Goal: Check status: Check status

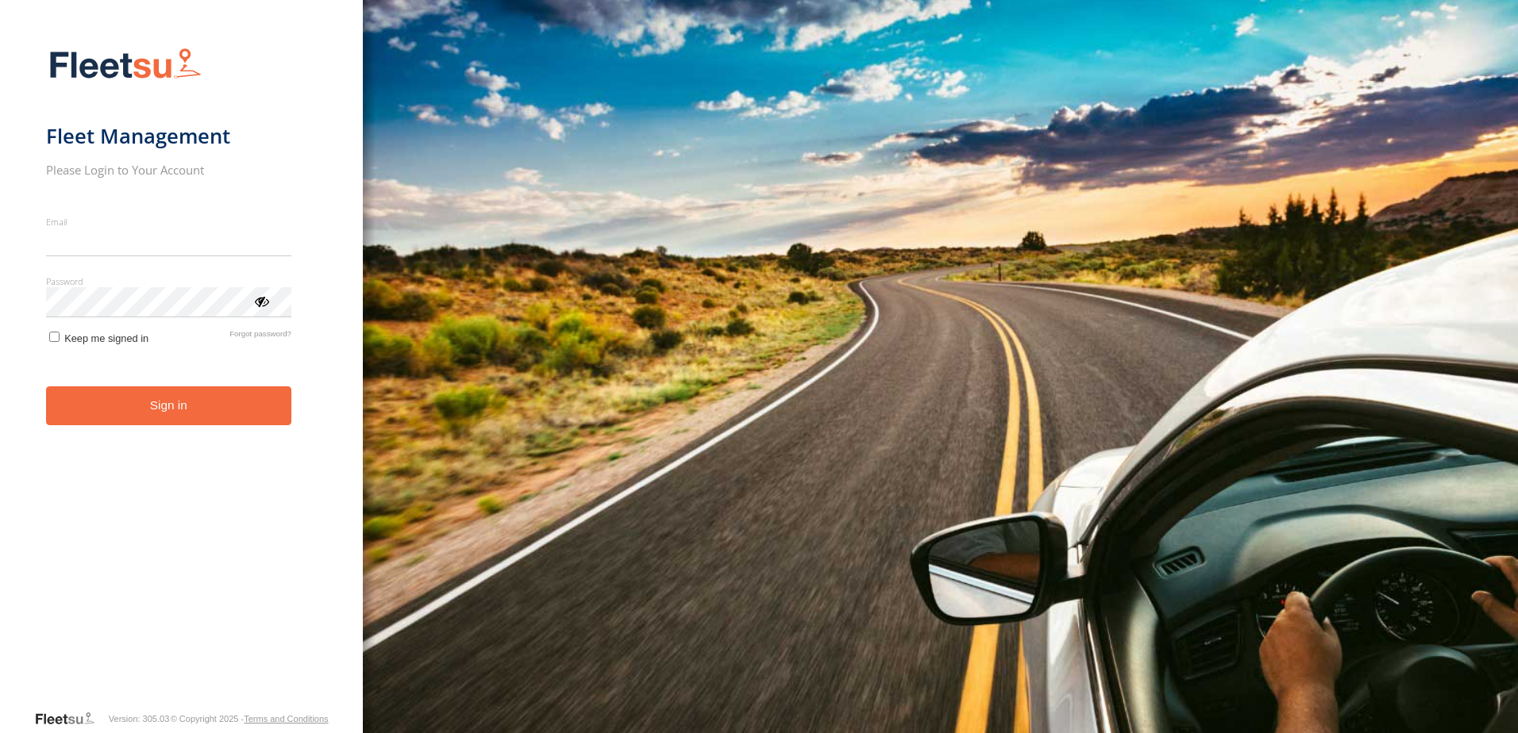
type input "**********"
click at [176, 416] on button "Sign in" at bounding box center [168, 406] width 245 height 39
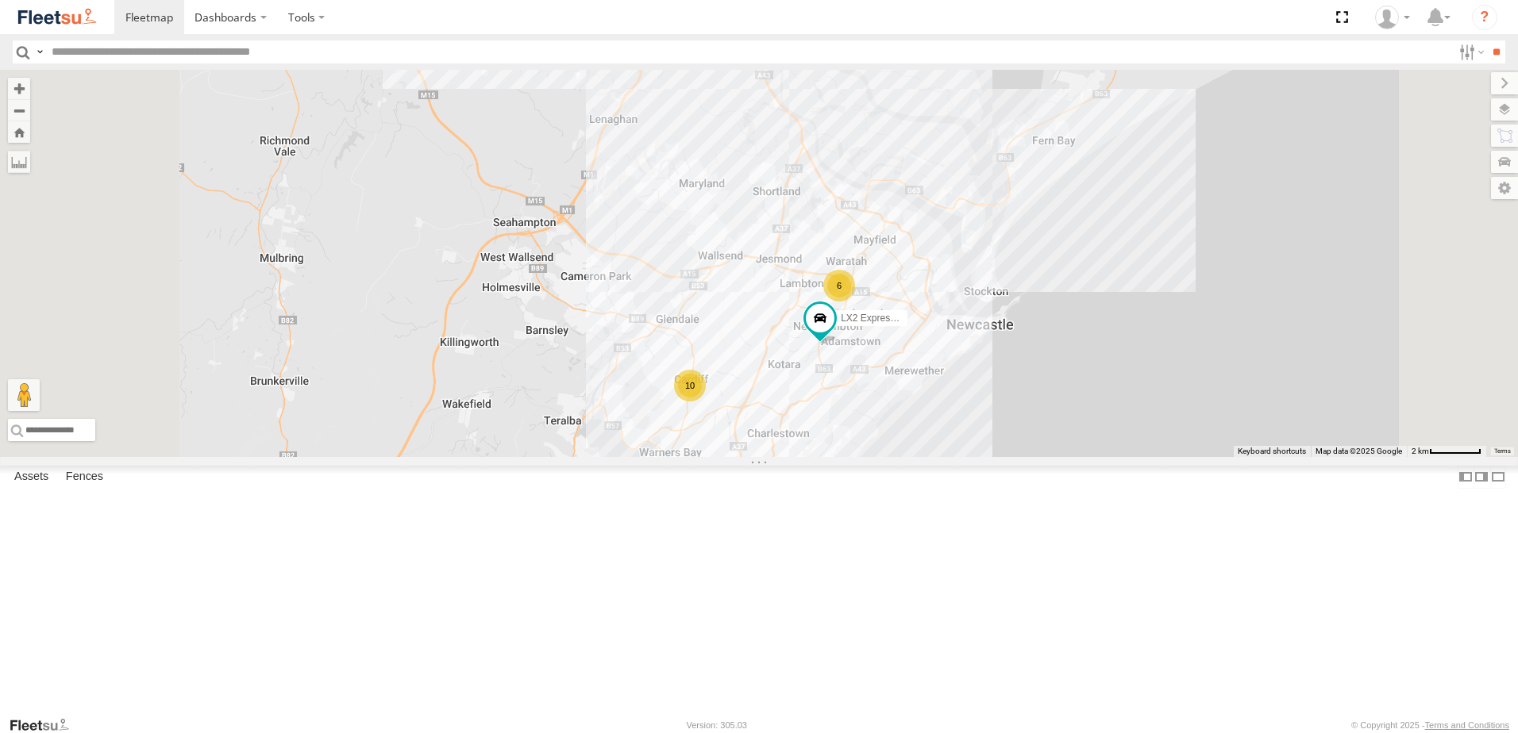
drag, startPoint x: 896, startPoint y: 312, endPoint x: 894, endPoint y: 270, distance: 42.1
click at [894, 270] on div "LX2 Express Ute BX2 Express Ute 10 10 6" at bounding box center [759, 263] width 1518 height 387
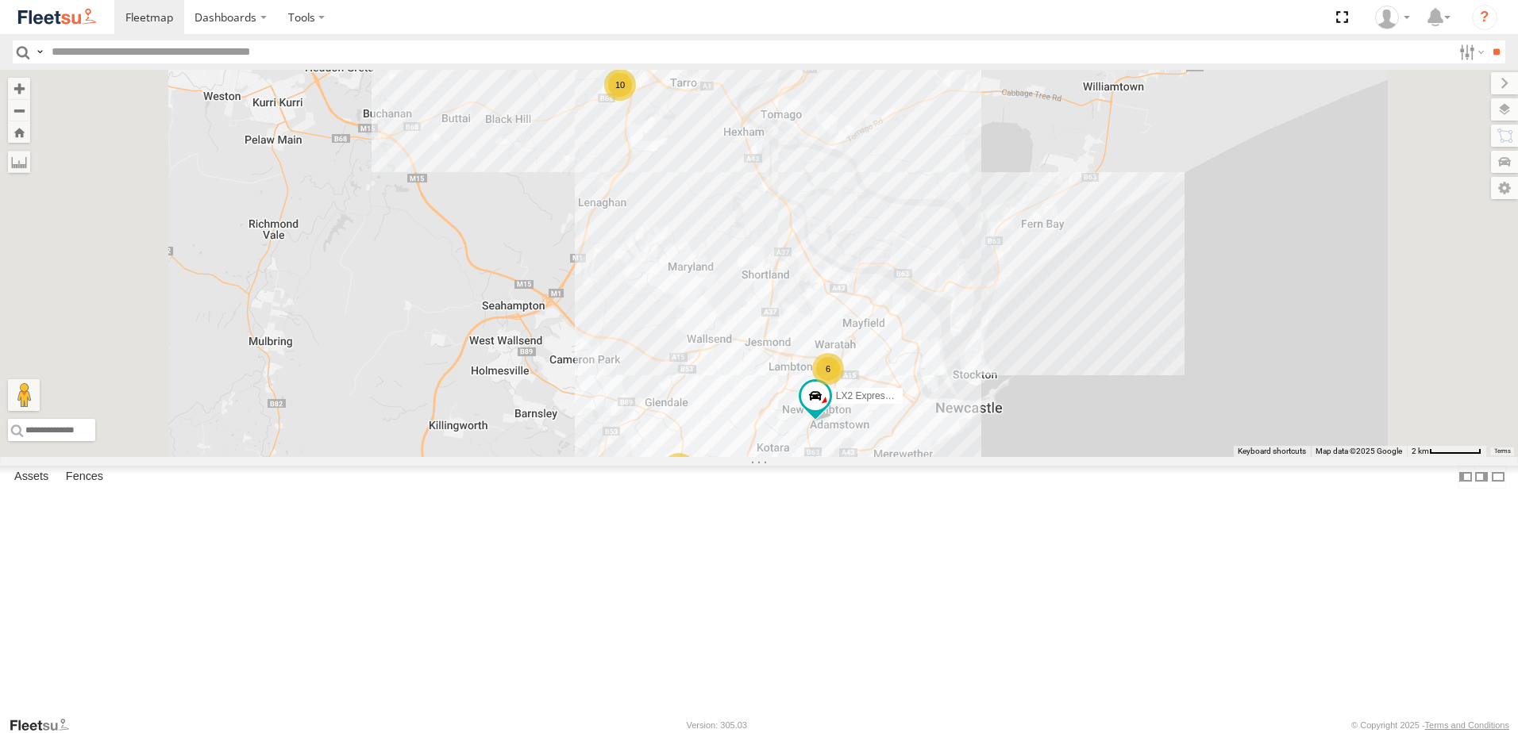
drag, startPoint x: 876, startPoint y: 297, endPoint x: 857, endPoint y: 270, distance: 33.0
click at [860, 276] on div "LX2 Express Ute BX2 Express Ute 10 10 6" at bounding box center [759, 263] width 1518 height 387
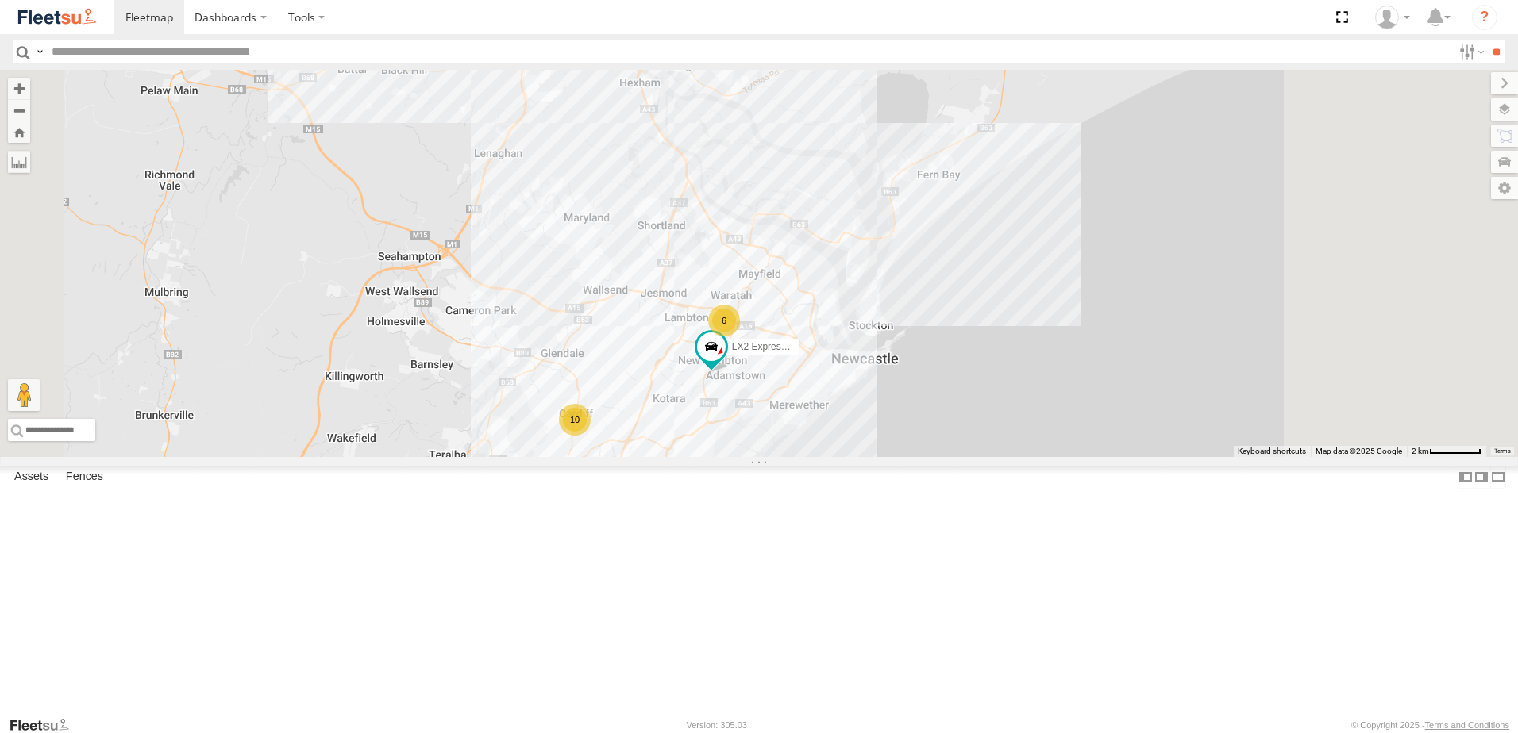
drag, startPoint x: 906, startPoint y: 392, endPoint x: 832, endPoint y: 360, distance: 80.7
click at [832, 360] on div "LX2 Express Ute BX2 Express Ute 10 10 6" at bounding box center [759, 263] width 1518 height 387
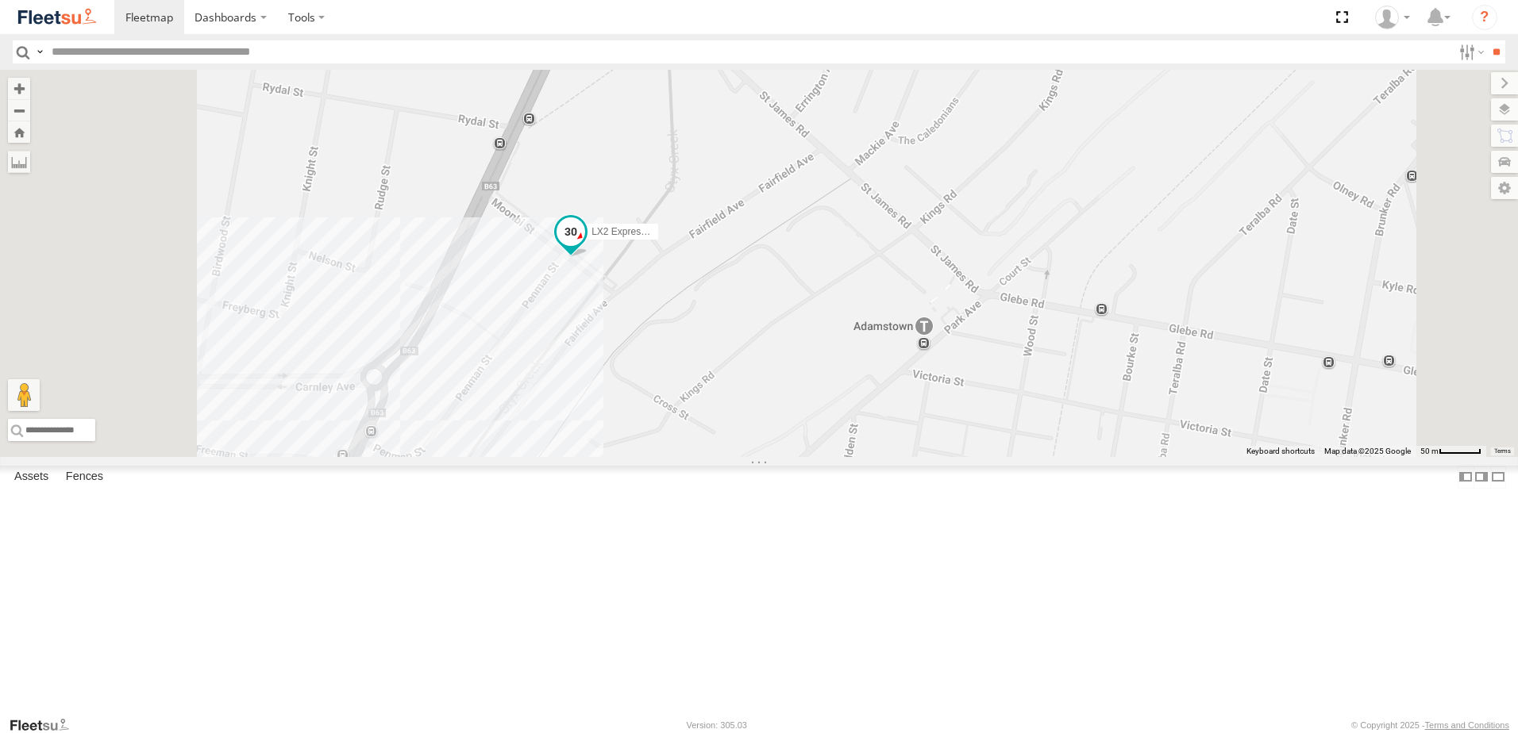
click at [588, 257] on span at bounding box center [570, 235] width 35 height 43
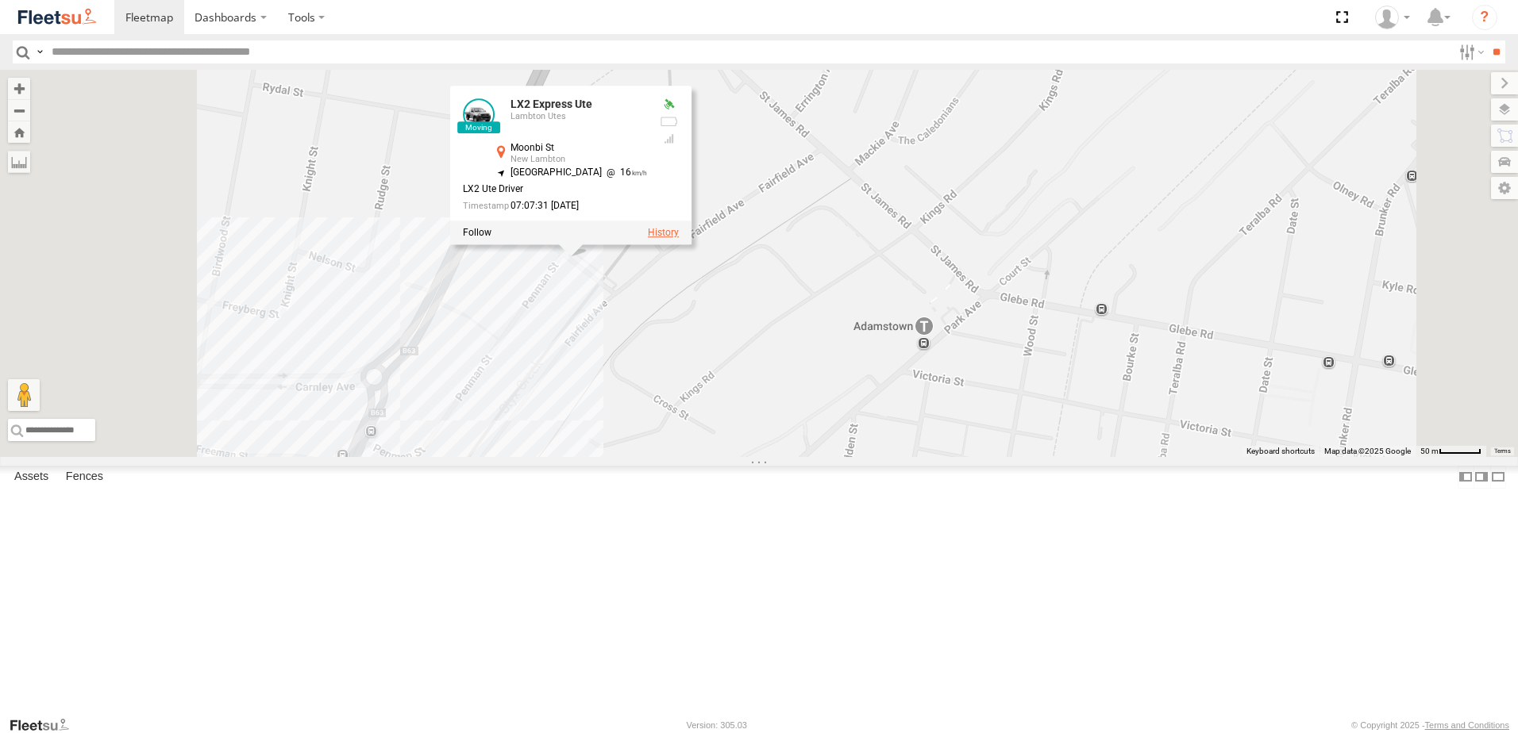
click at [679, 239] on label at bounding box center [663, 233] width 31 height 11
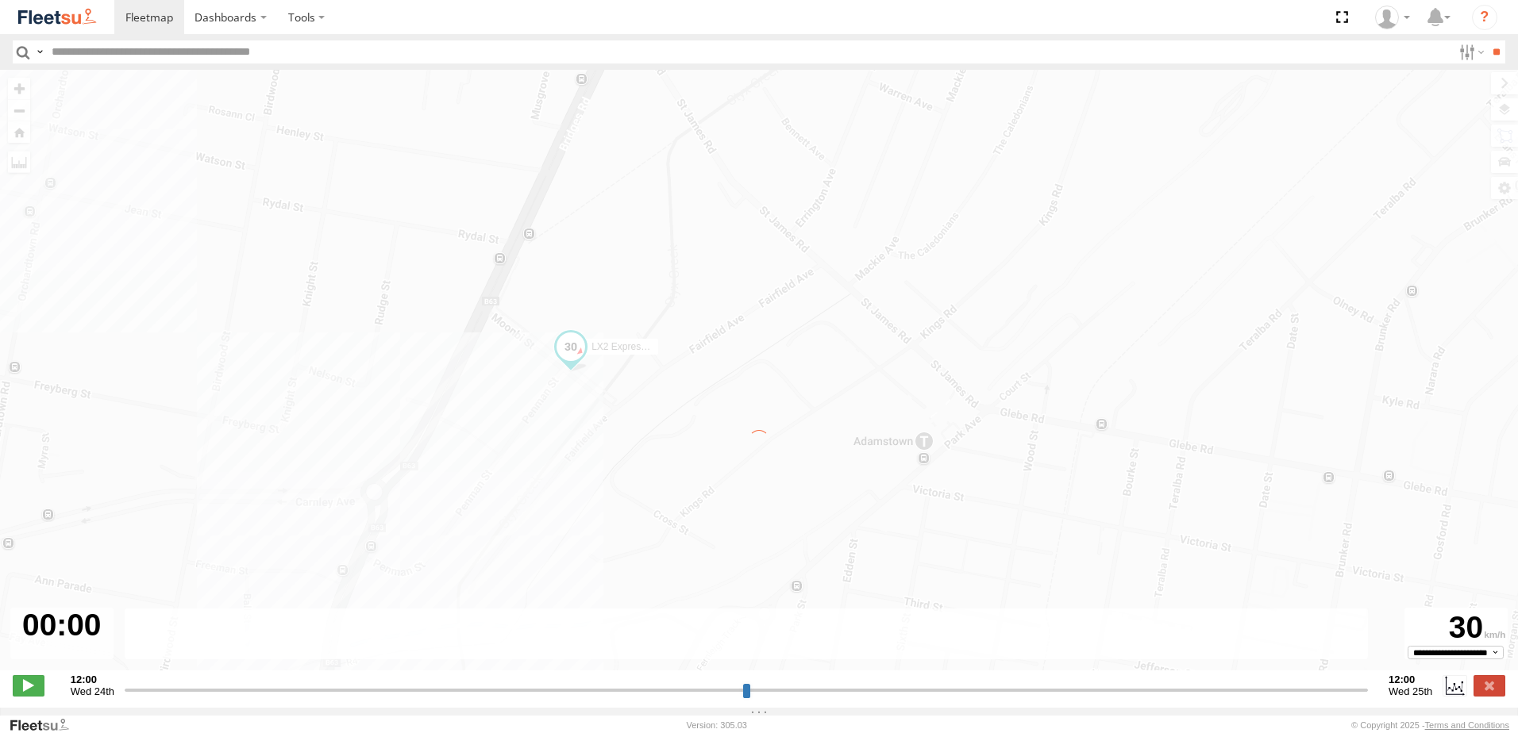
type input "**********"
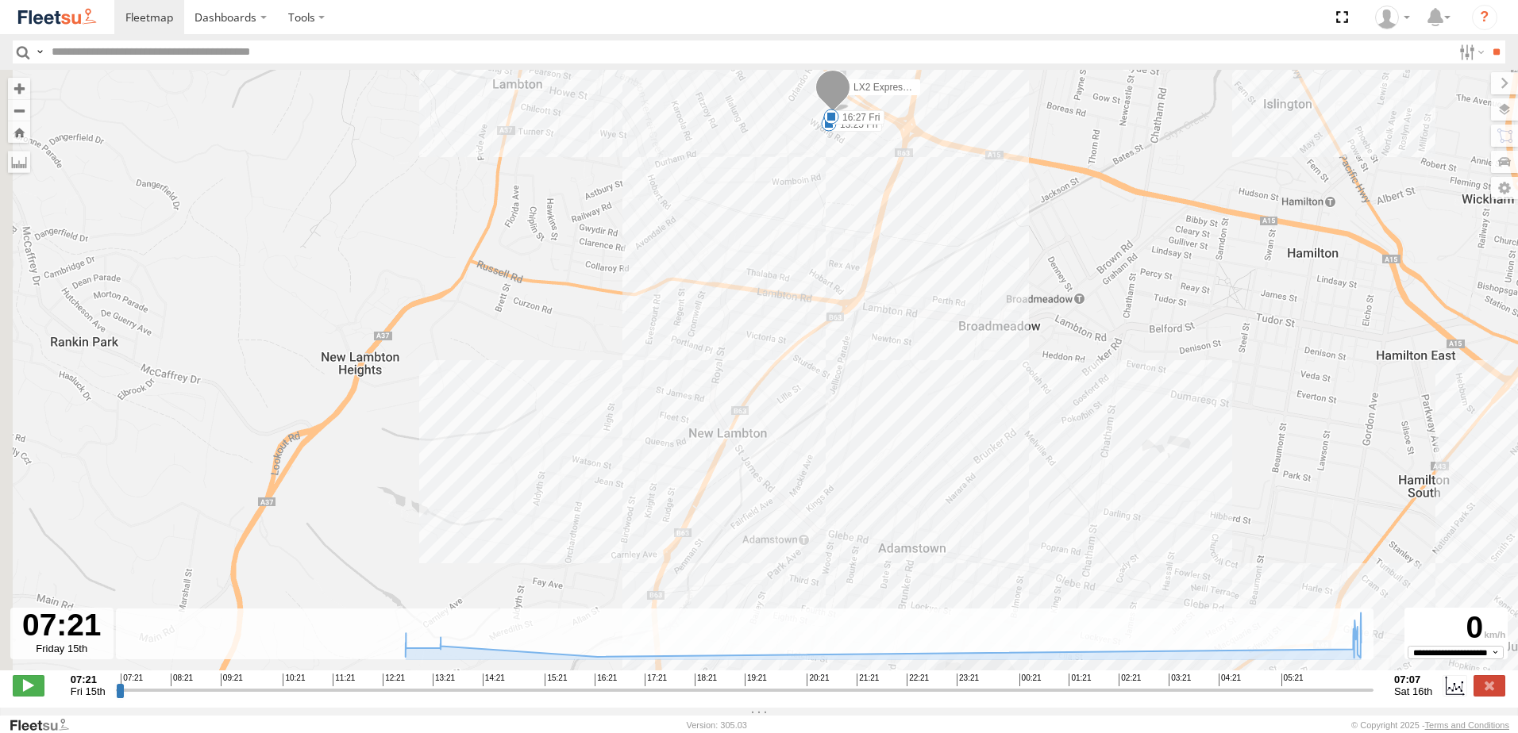
drag, startPoint x: 614, startPoint y: 453, endPoint x: 644, endPoint y: 366, distance: 92.4
click at [642, 367] on div "LX2 Express Ute 12:46 Fri 13:25 Fri 16:27 Fri" at bounding box center [759, 378] width 1518 height 617
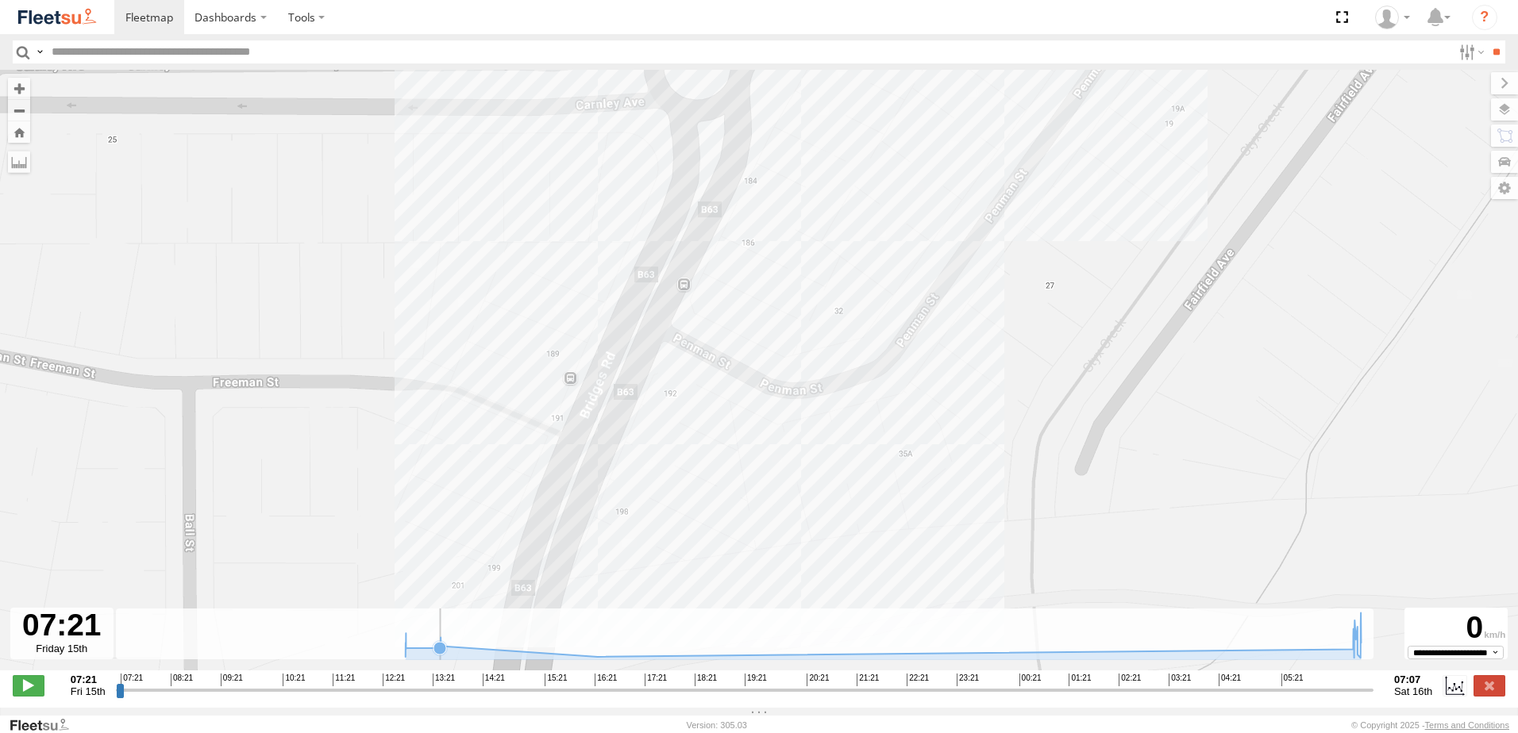
click at [437, 654] on icon at bounding box center [439, 648] width 13 height 13
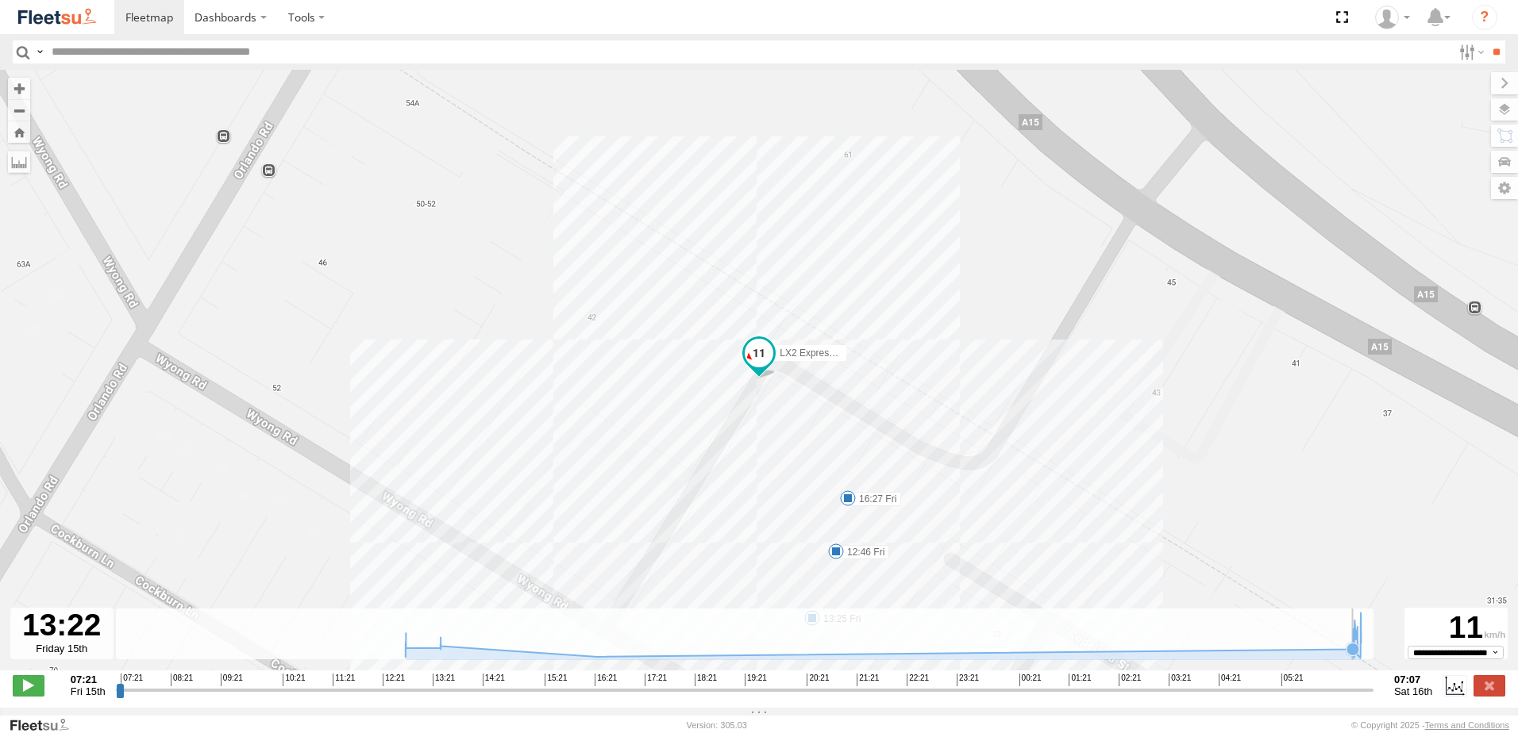
click at [1294, 657] on icon at bounding box center [882, 635] width 971 height 45
click at [1364, 623] on icon at bounding box center [882, 635] width 971 height 45
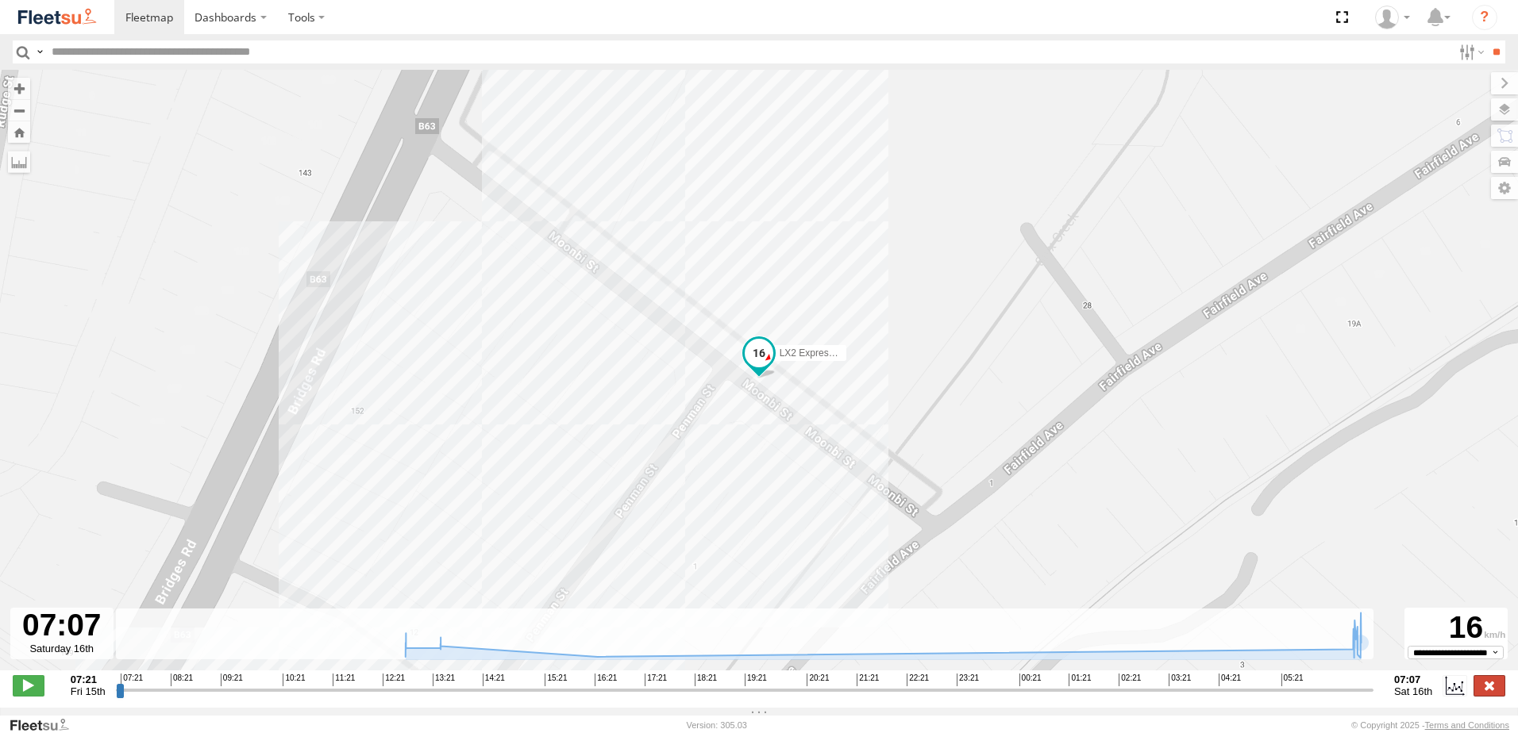
click at [1497, 695] on label at bounding box center [1489, 685] width 32 height 21
